Goal: Transaction & Acquisition: Purchase product/service

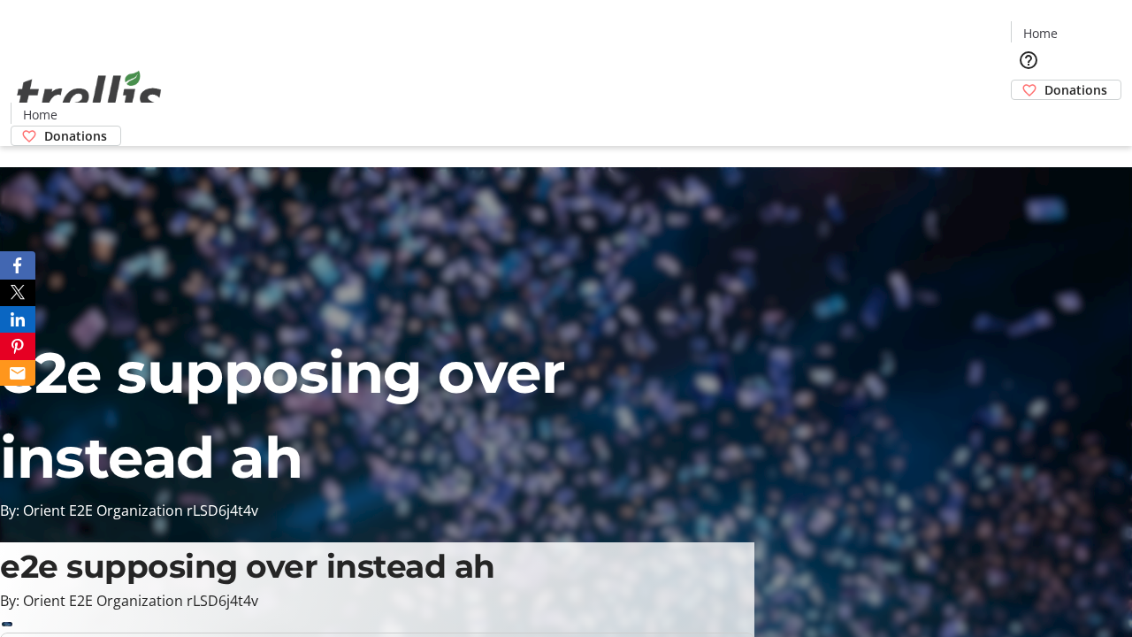
click at [1044, 80] on span "Donations" at bounding box center [1075, 89] width 63 height 19
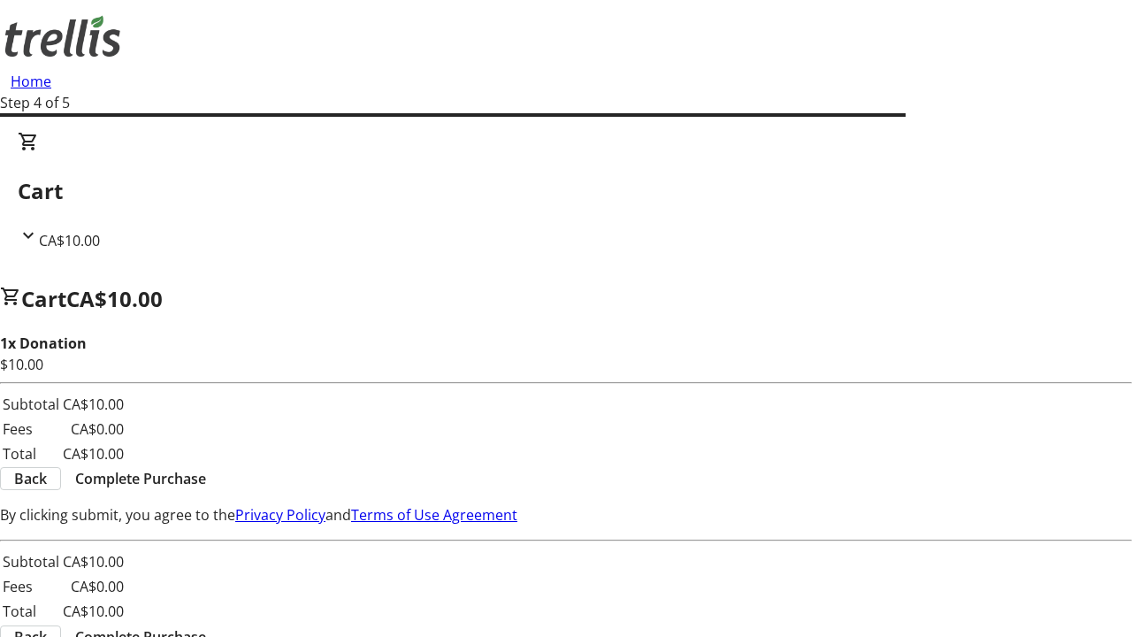
click at [206, 468] on span "Complete Purchase" at bounding box center [140, 478] width 131 height 21
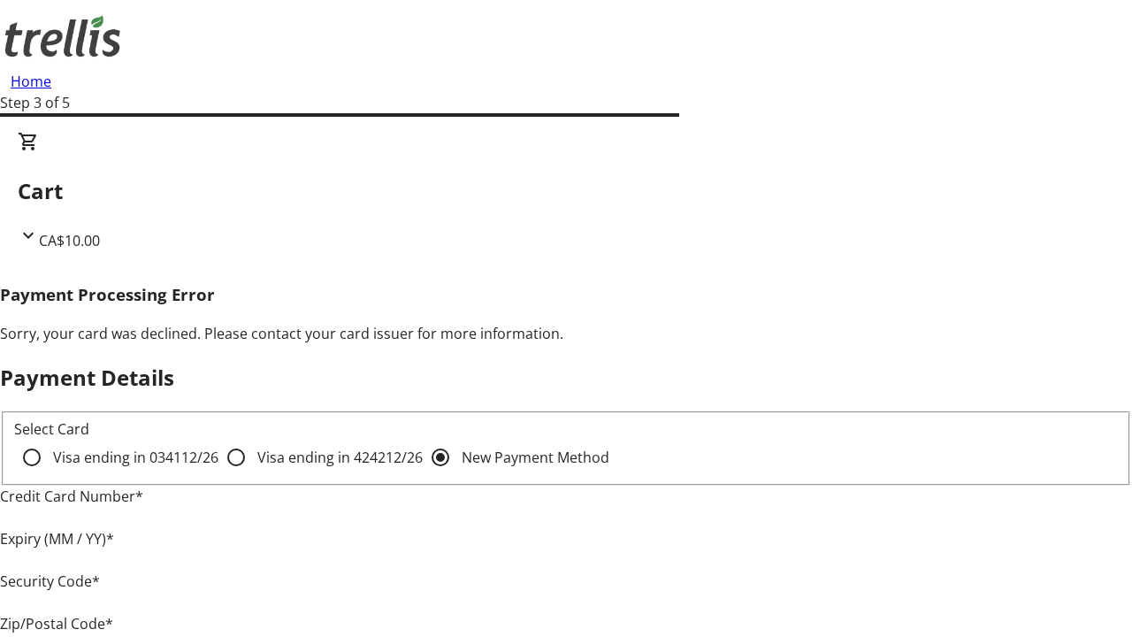
click at [218, 472] on input "Visa ending in 4242 12/26" at bounding box center [235, 456] width 35 height 35
radio input "true"
